Goal: Task Accomplishment & Management: Use online tool/utility

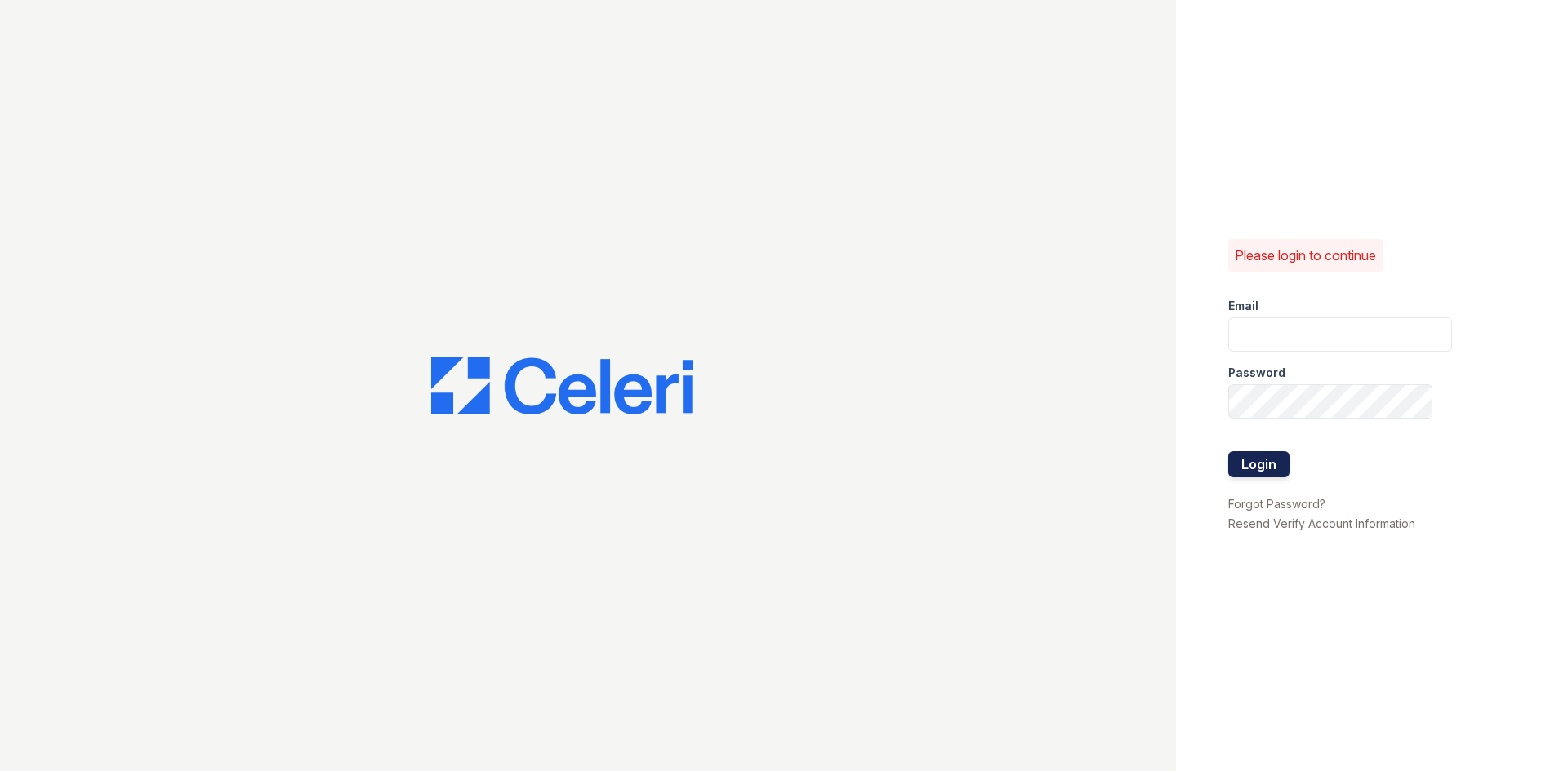
type input "[EMAIL_ADDRESS][DOMAIN_NAME]"
click at [1286, 463] on button "Login" at bounding box center [1258, 464] width 61 height 26
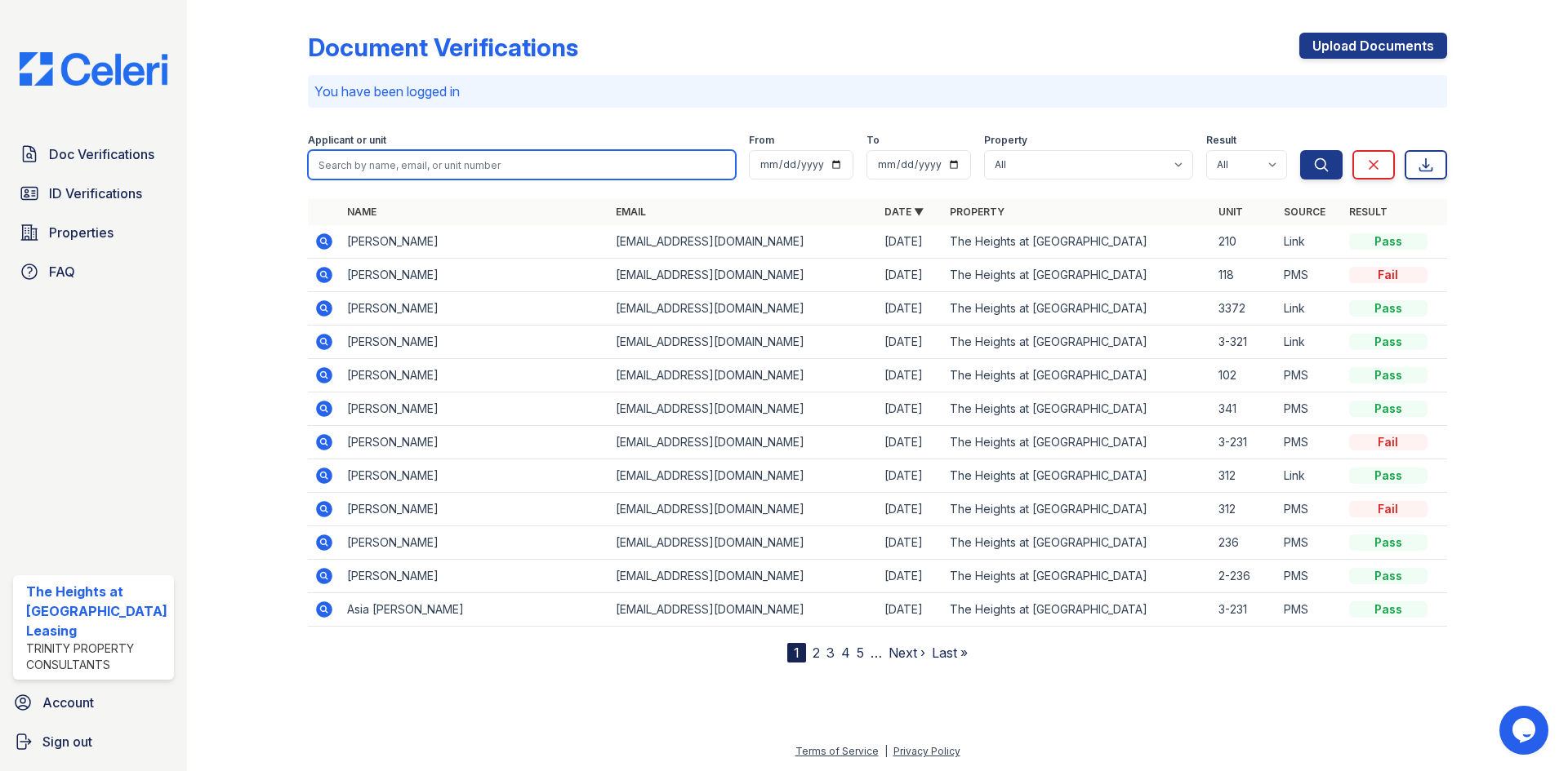
click at [361, 168] on input "search" at bounding box center [521, 164] width 428 height 29
paste input "Large"
type input "Large"
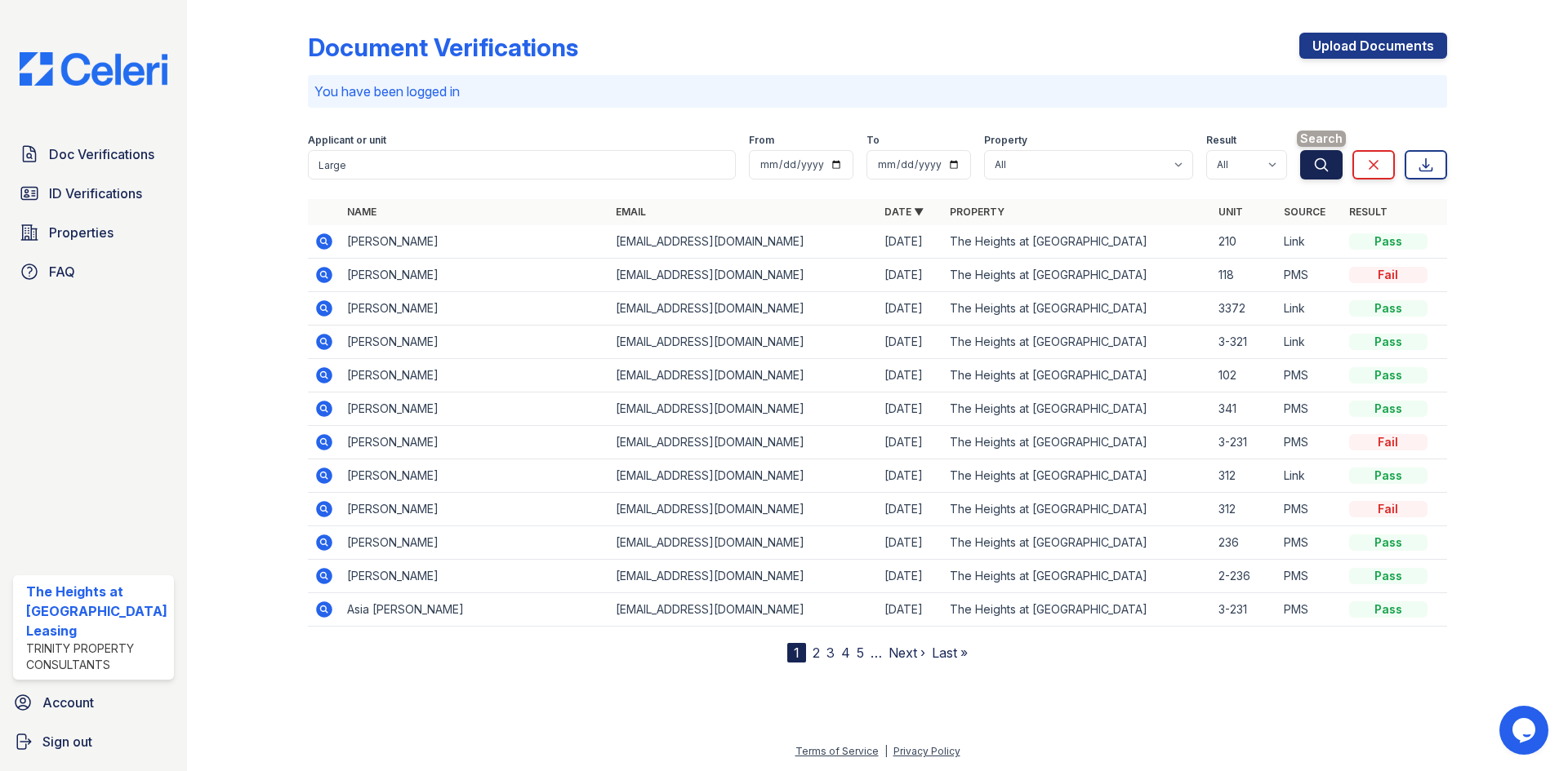
click at [1333, 156] on button "Search" at bounding box center [1321, 164] width 43 height 29
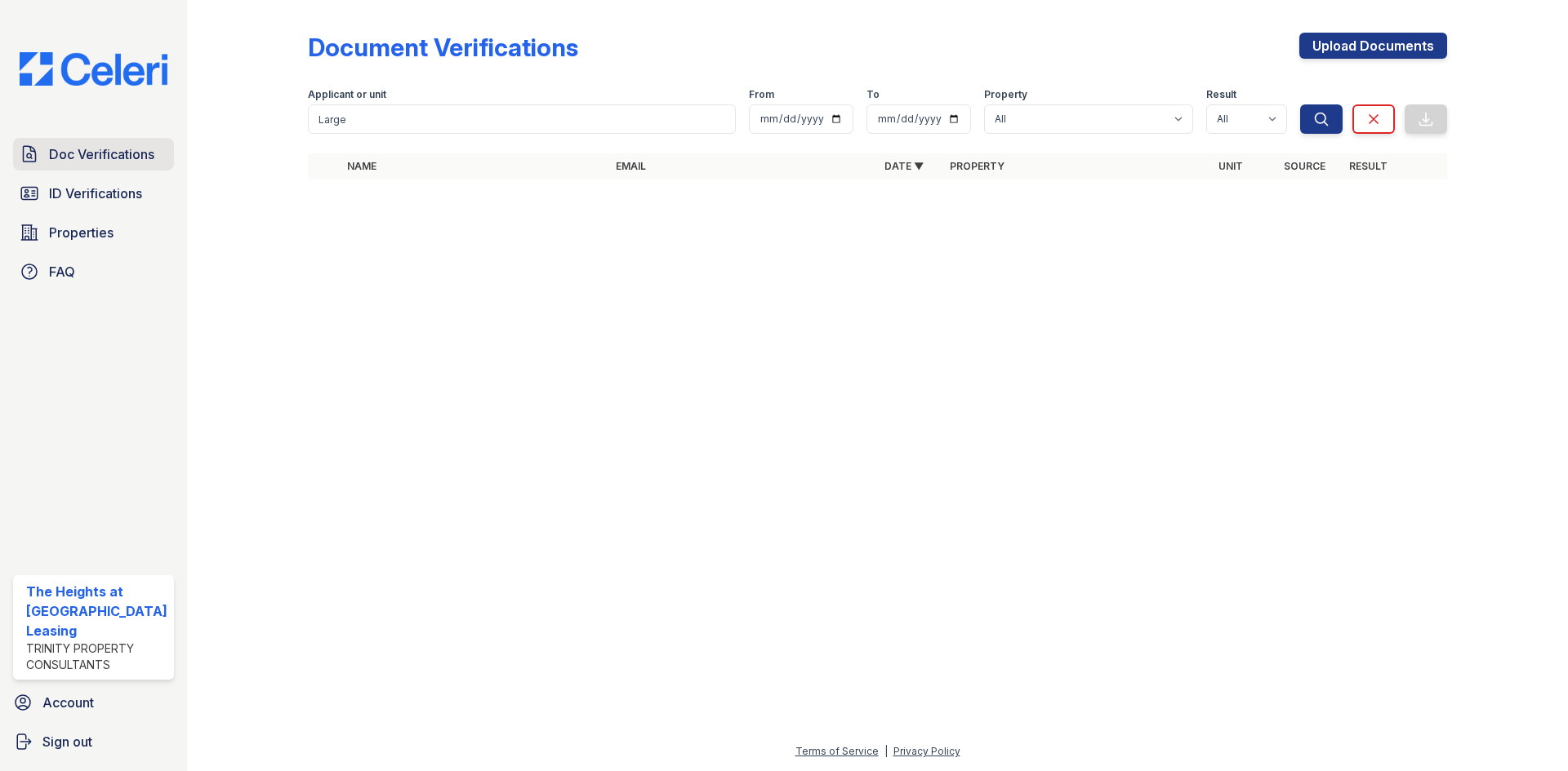
click at [108, 160] on span "Doc Verifications" at bounding box center [102, 155] width 105 height 19
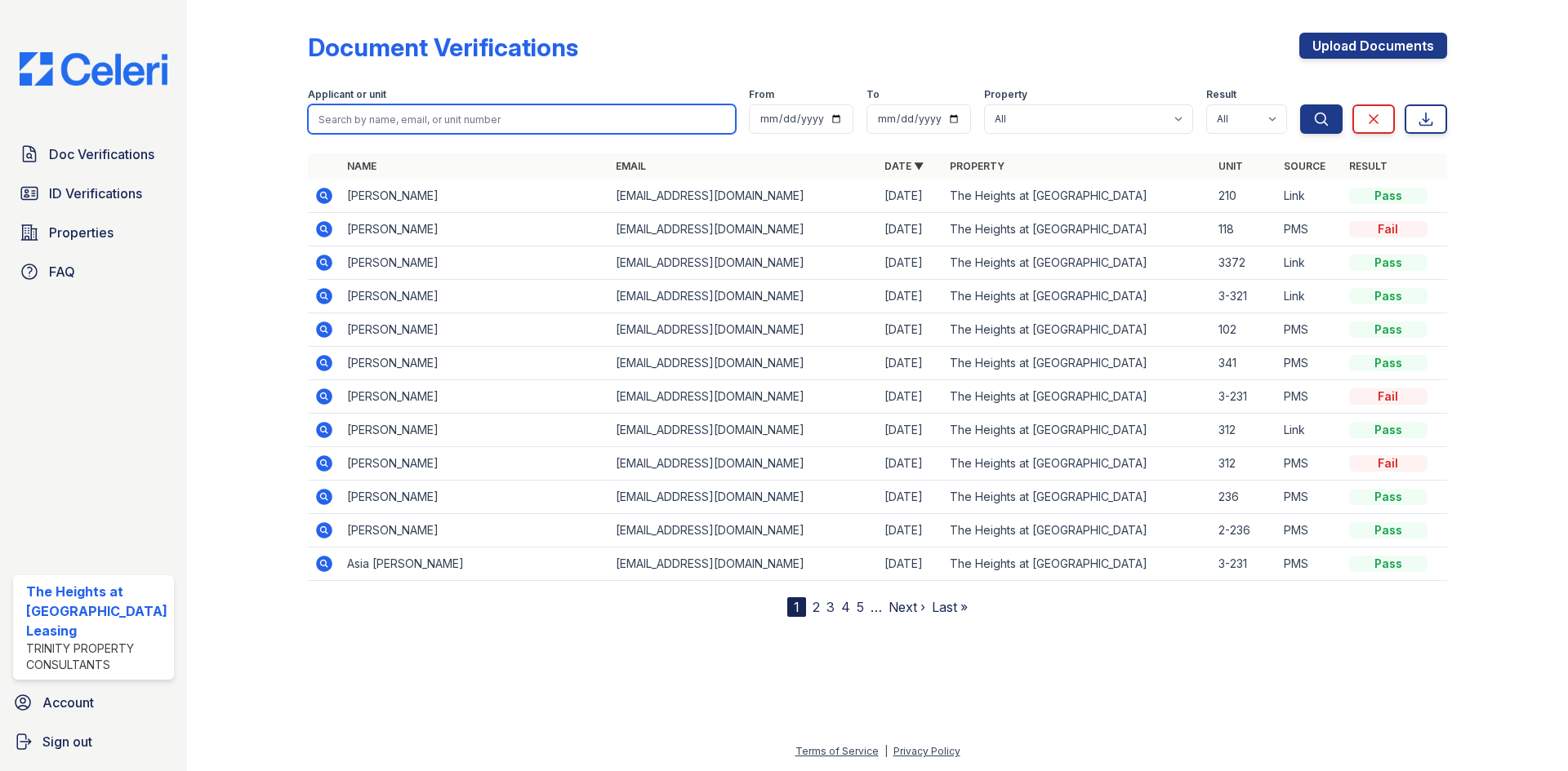
click at [354, 123] on input "search" at bounding box center [521, 119] width 428 height 29
paste input "Bethany"
type input "Bethany"
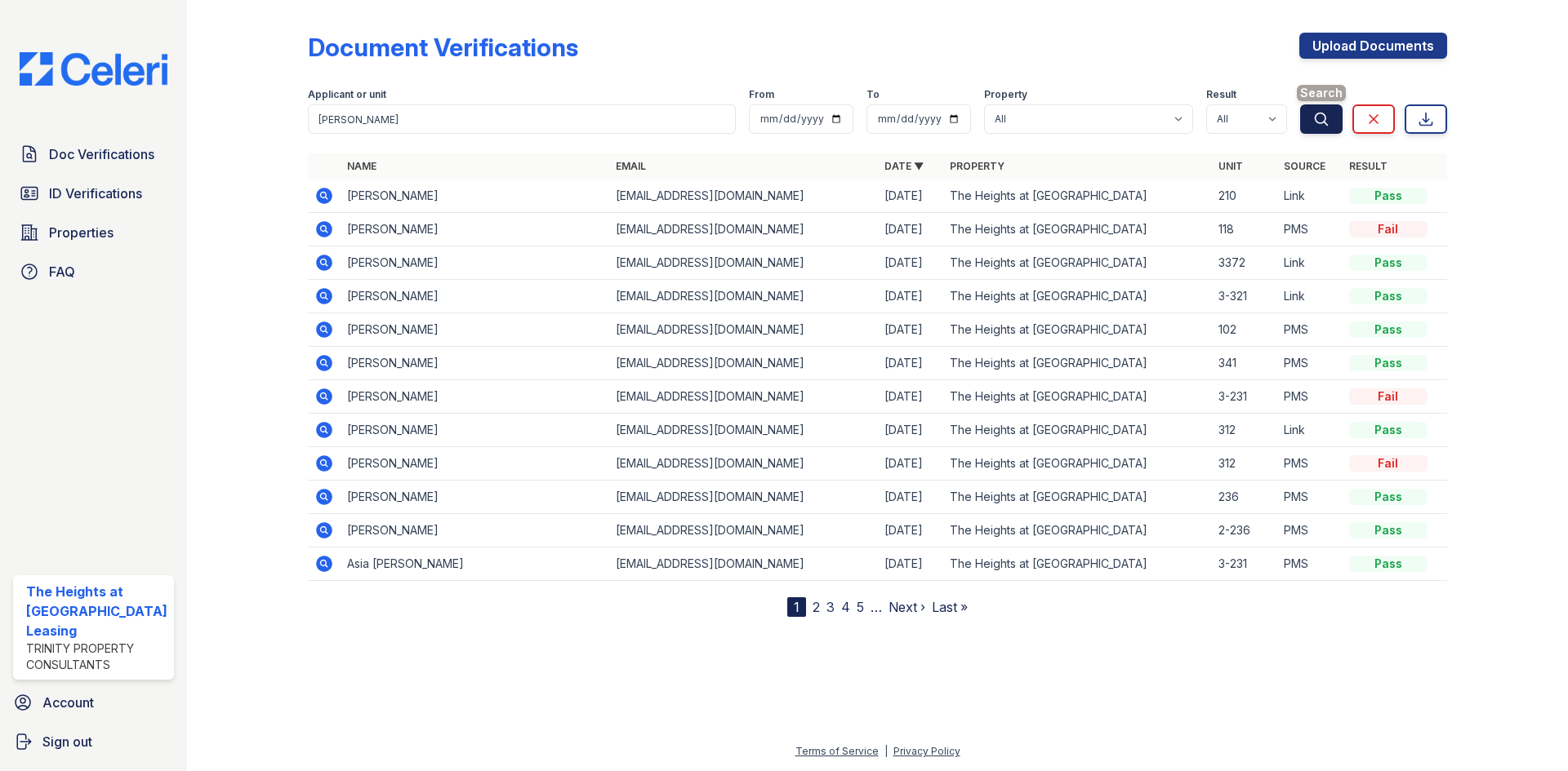
click at [1306, 125] on button "Search" at bounding box center [1321, 119] width 43 height 29
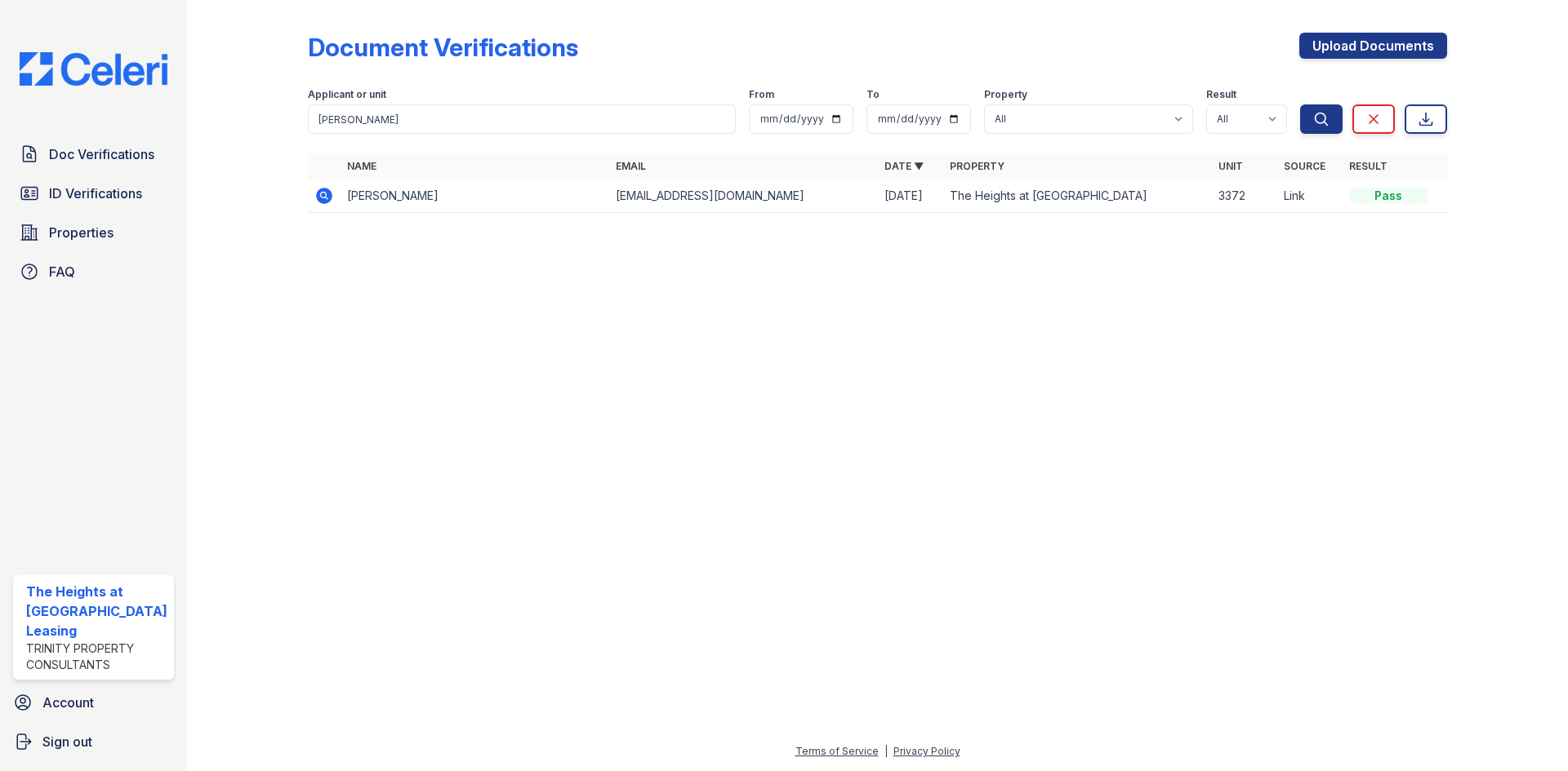
click at [328, 202] on icon at bounding box center [324, 195] width 16 height 16
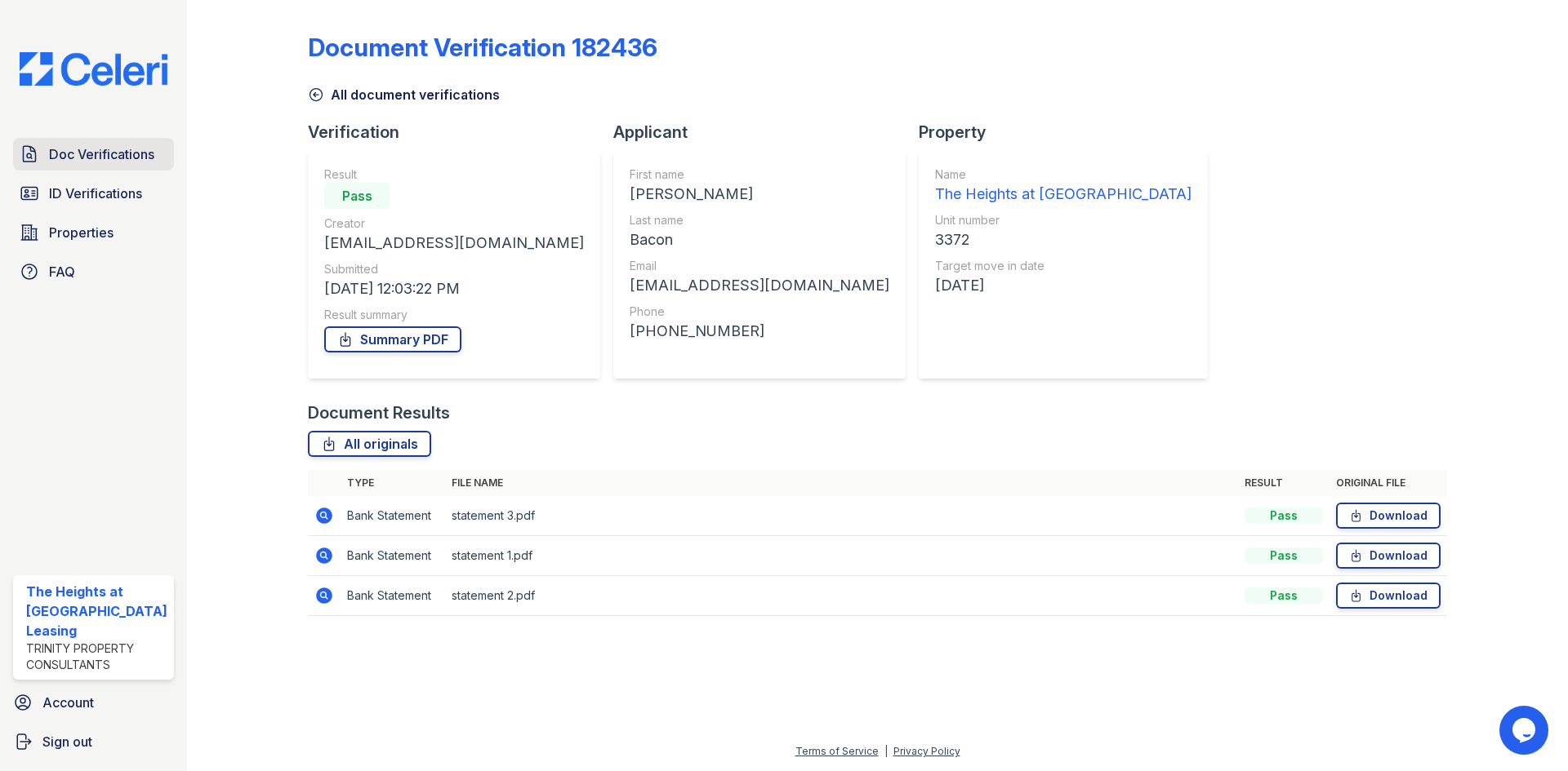
click at [78, 155] on span "Doc Verifications" at bounding box center [102, 155] width 105 height 19
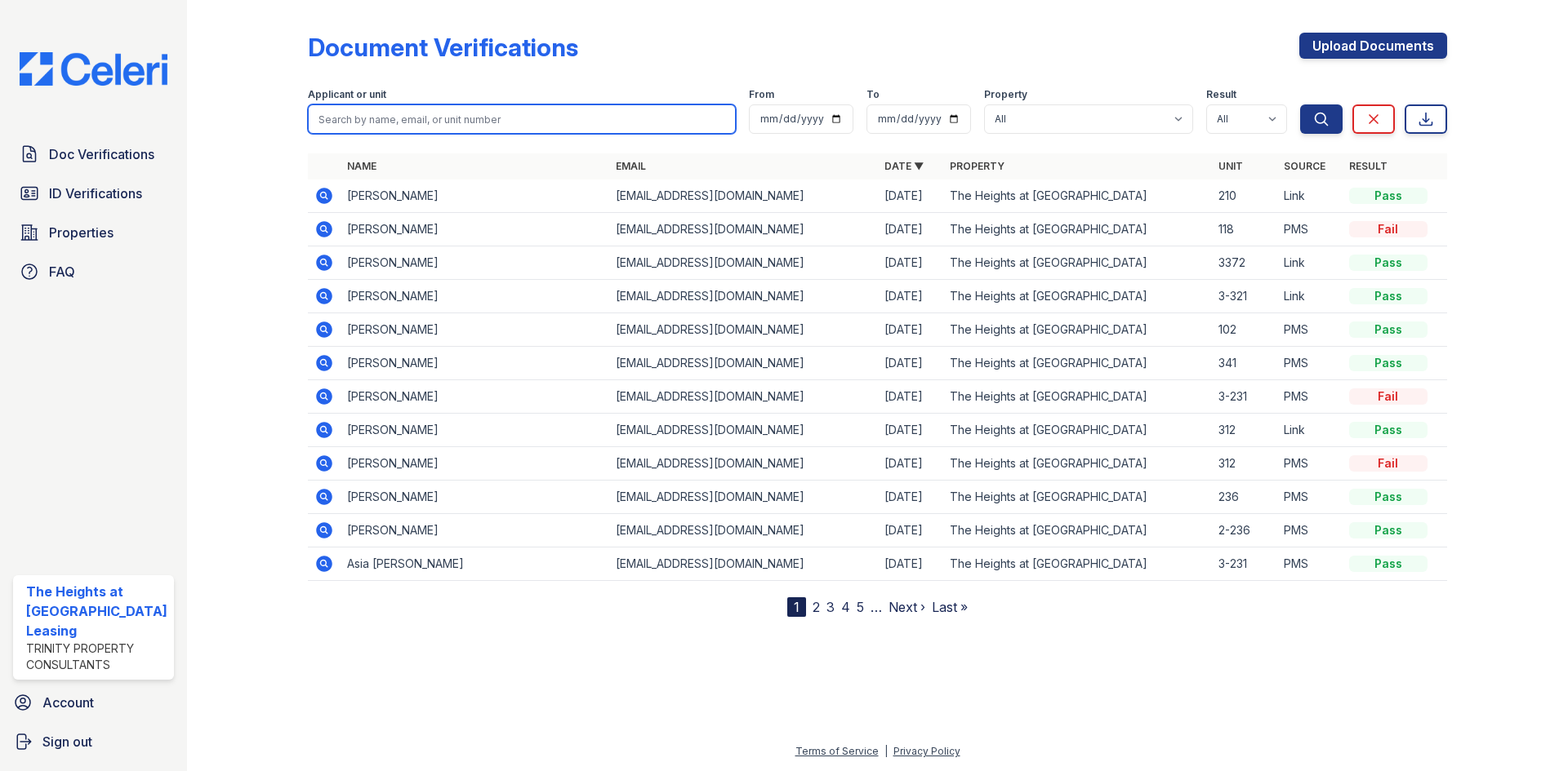
click at [429, 118] on input "search" at bounding box center [521, 119] width 428 height 29
type input "carter"
click at [1300, 104] on button "Search" at bounding box center [1321, 119] width 43 height 29
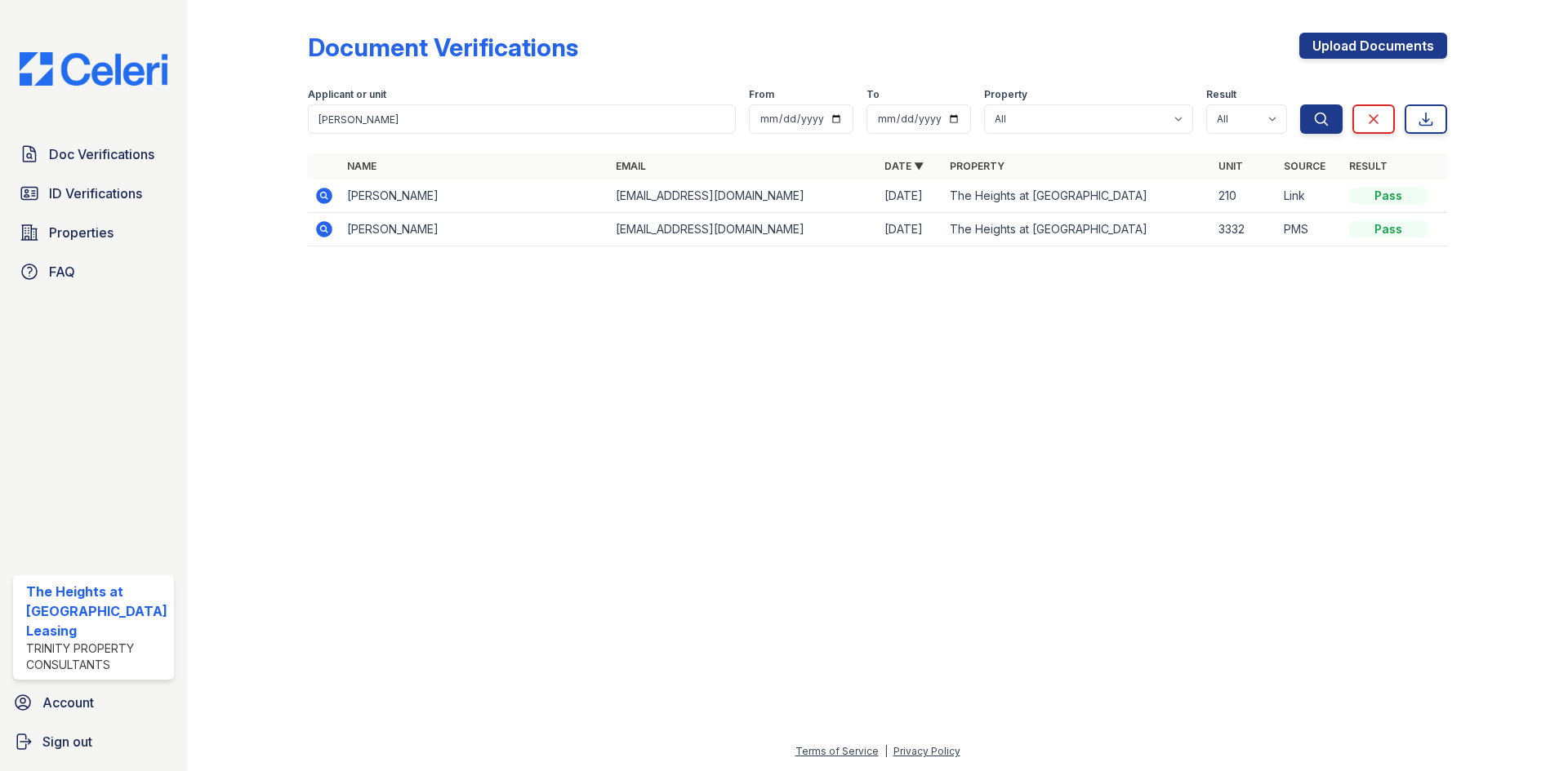
click at [324, 190] on icon at bounding box center [324, 195] width 16 height 16
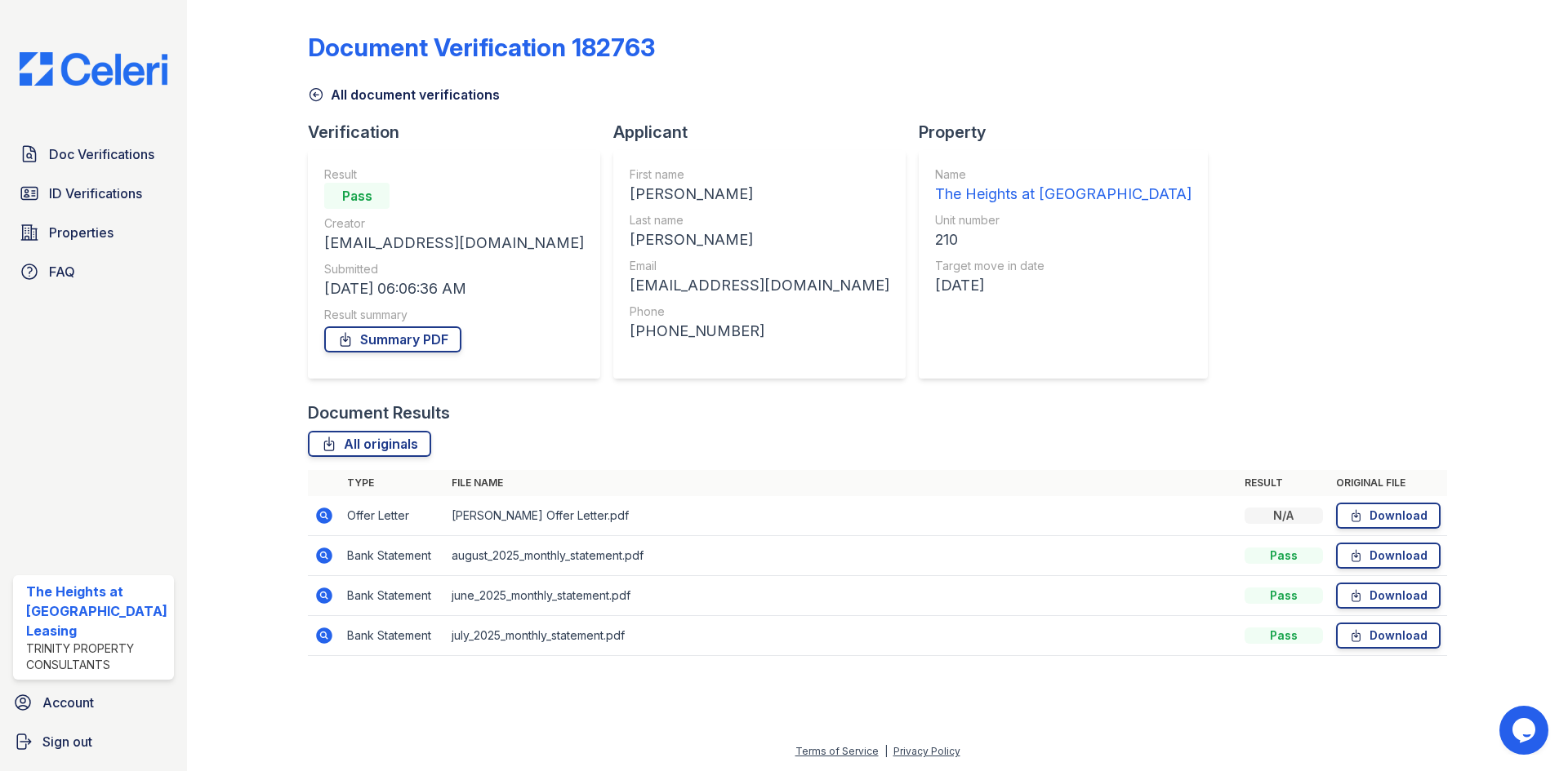
click at [318, 560] on icon at bounding box center [324, 556] width 16 height 16
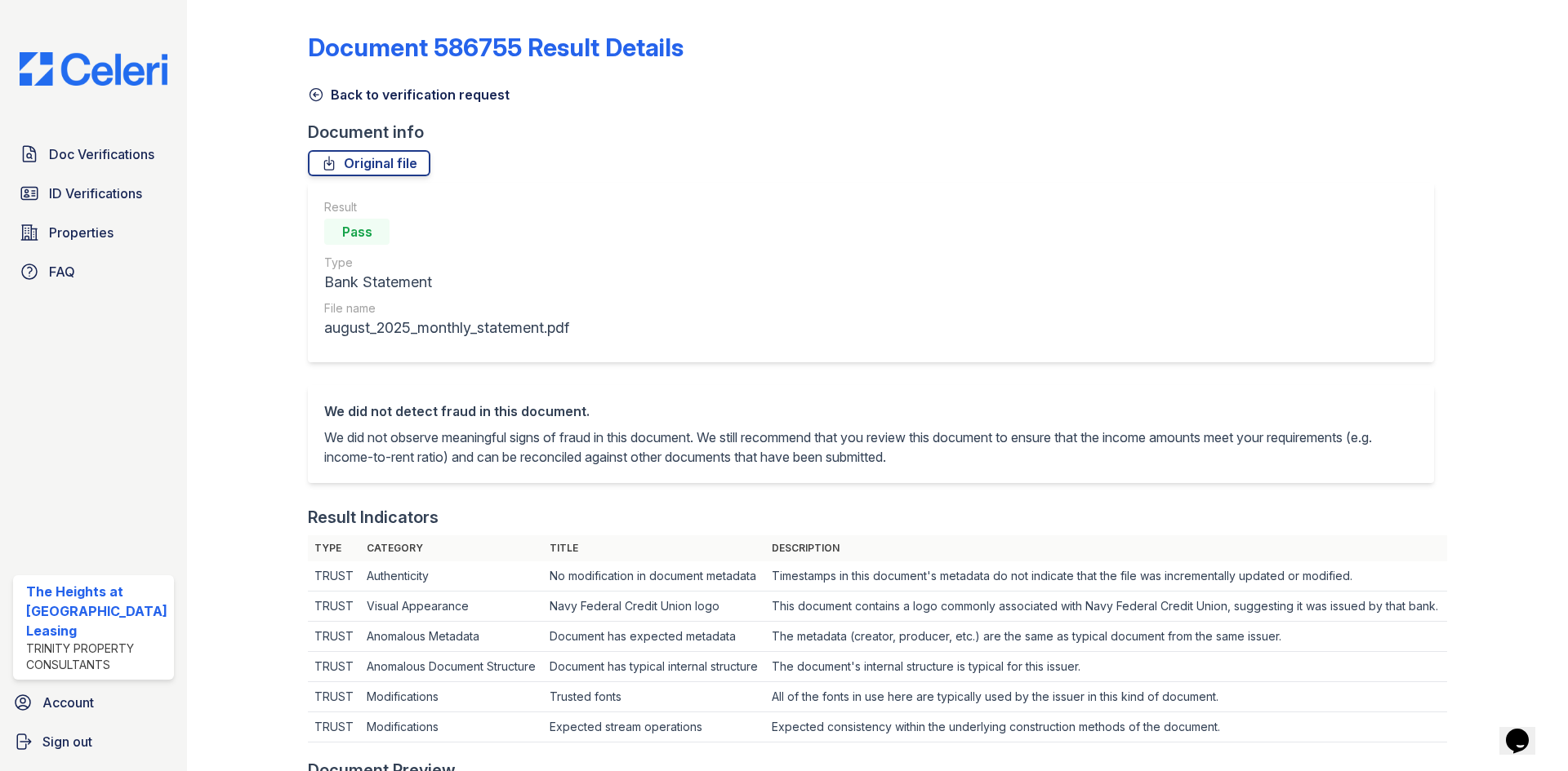
click at [326, 93] on link "Back to verification request" at bounding box center [408, 95] width 202 height 19
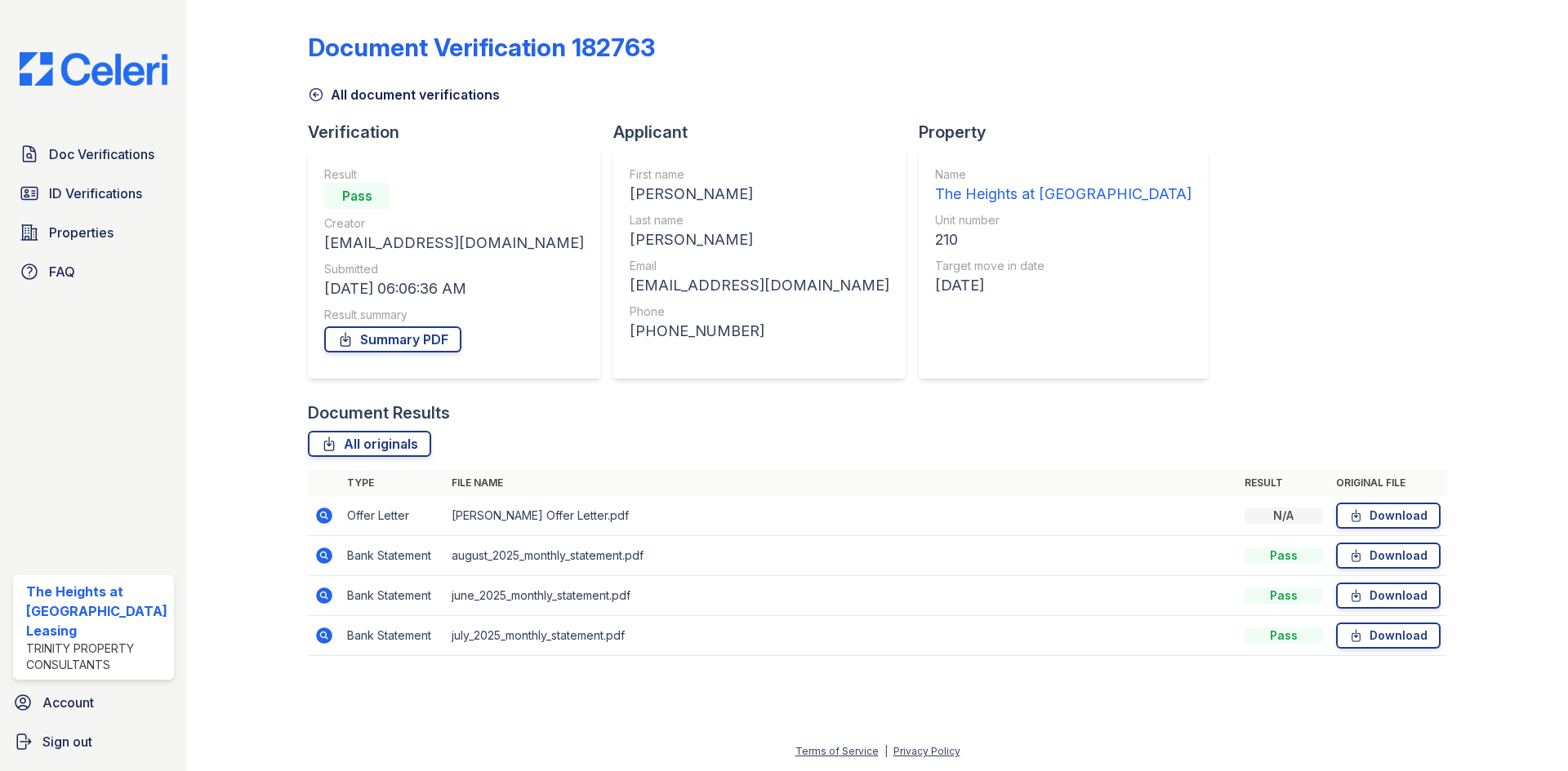
click at [319, 601] on icon at bounding box center [324, 595] width 16 height 16
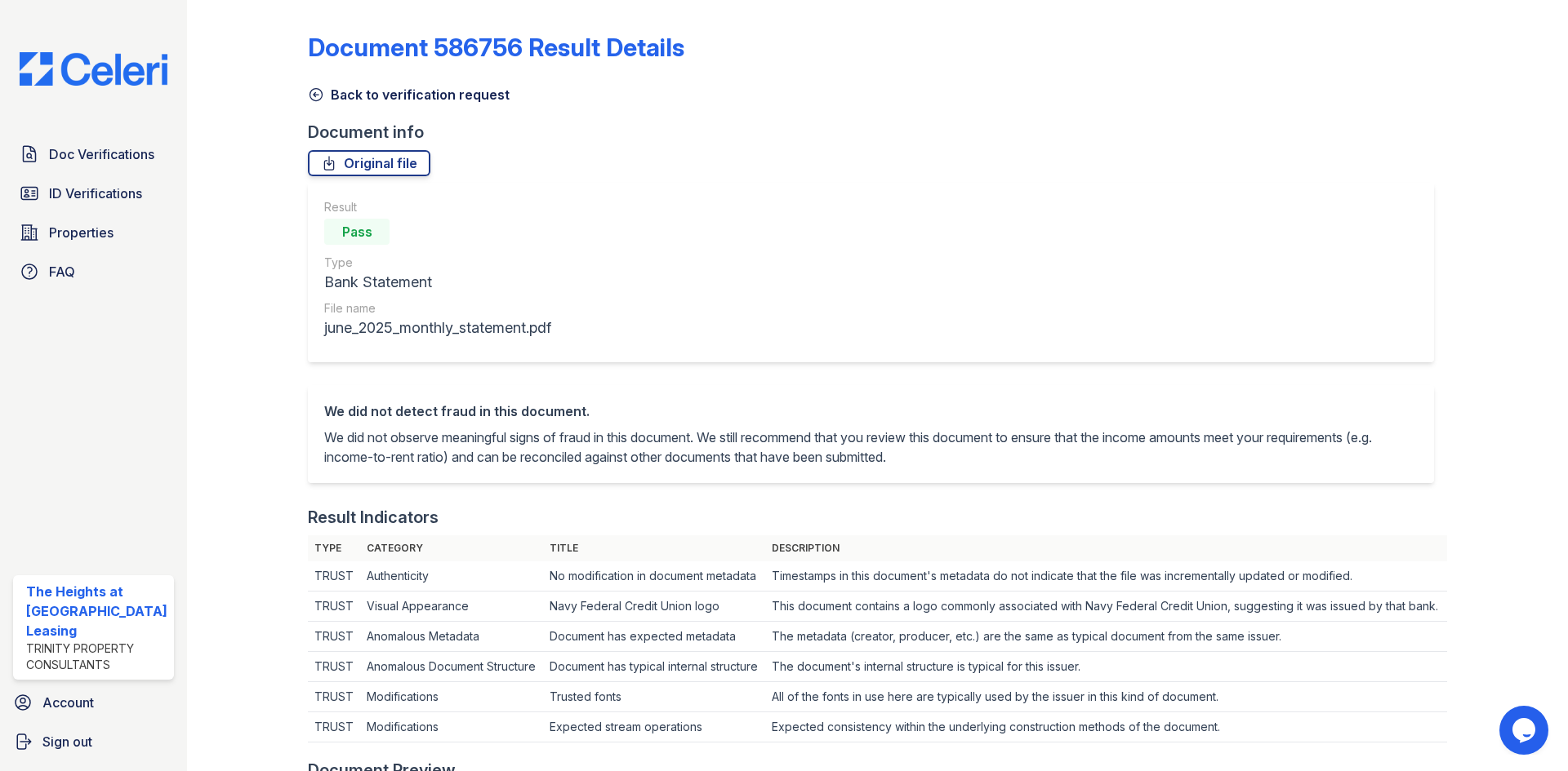
click at [325, 93] on link "Back to verification request" at bounding box center [408, 95] width 202 height 19
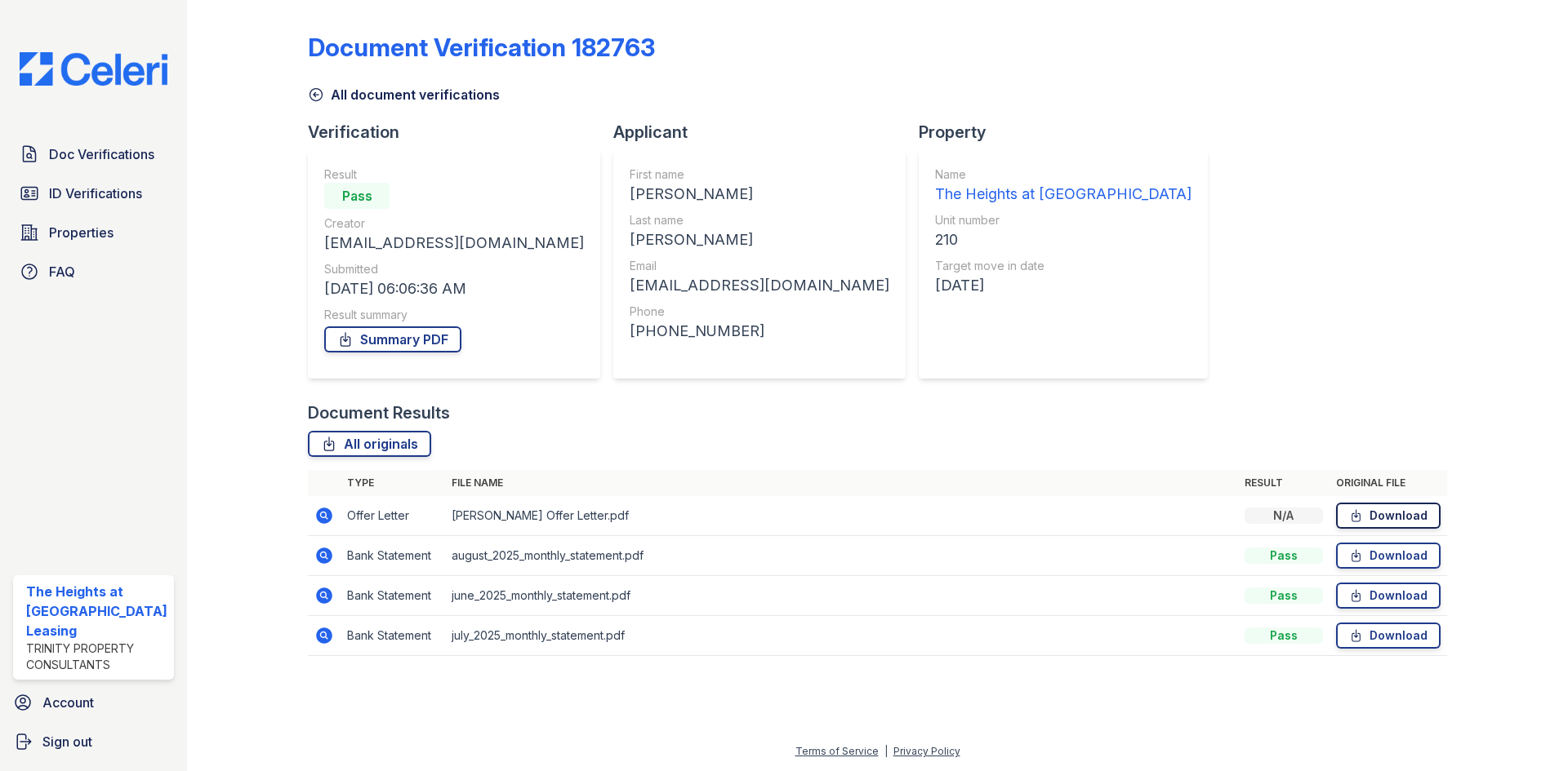
click at [1368, 505] on link "Download" at bounding box center [1388, 515] width 104 height 26
click at [1374, 555] on link "Download" at bounding box center [1388, 556] width 104 height 26
drag, startPoint x: 1372, startPoint y: 602, endPoint x: 1373, endPoint y: 614, distance: 12.0
click at [1372, 602] on link "Download" at bounding box center [1388, 595] width 104 height 26
click at [1371, 644] on link "Download" at bounding box center [1388, 636] width 104 height 26
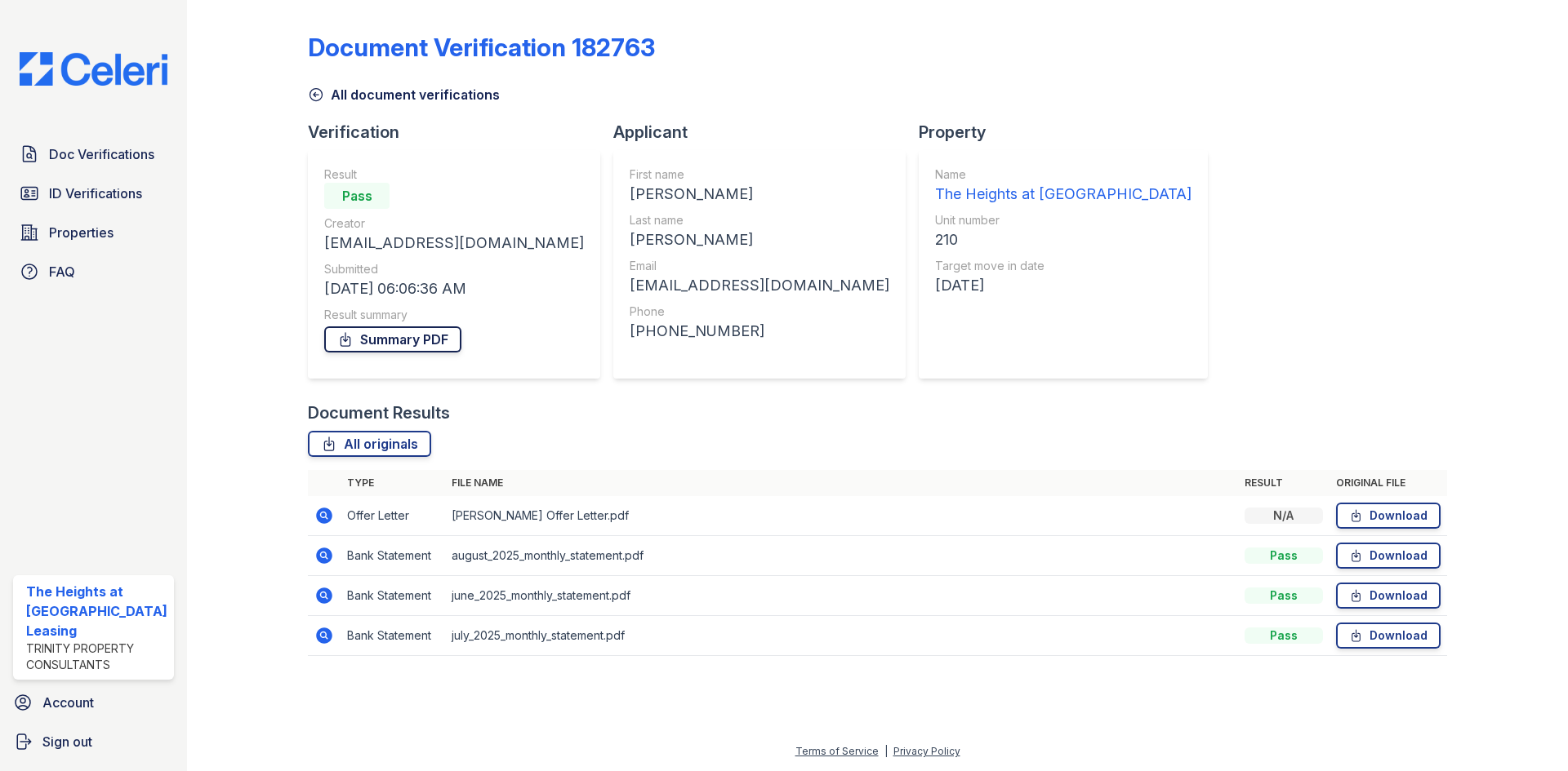
click at [401, 349] on link "Summary PDF" at bounding box center [392, 339] width 137 height 26
click at [1377, 236] on div "Document Verification 182763 All document verifications Verification Result Pas…" at bounding box center [877, 339] width 1139 height 666
